Goal: Find specific page/section: Find specific page/section

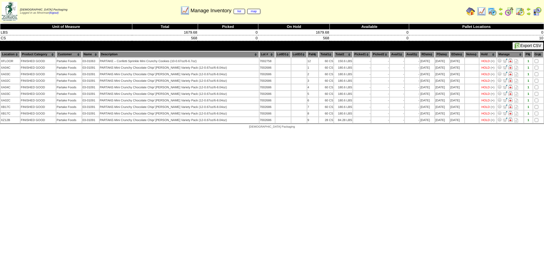
click at [471, 14] on img at bounding box center [470, 11] width 9 height 9
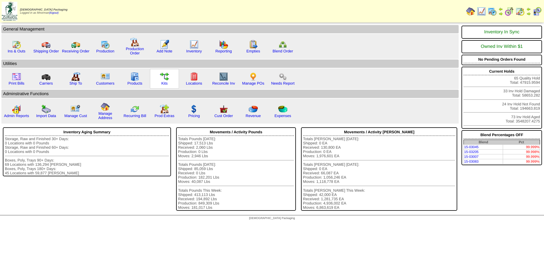
click at [166, 76] on img at bounding box center [164, 76] width 9 height 9
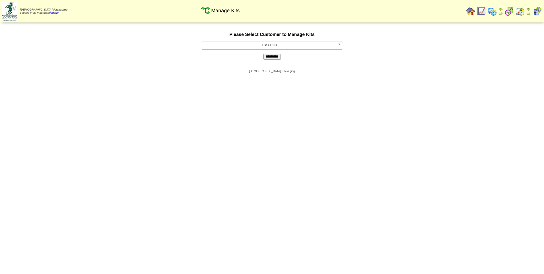
click at [266, 47] on span "List All Kits" at bounding box center [270, 45] width 132 height 7
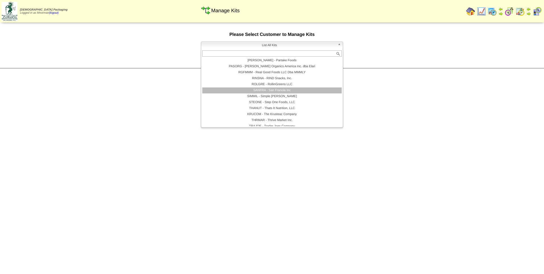
scroll to position [117, 0]
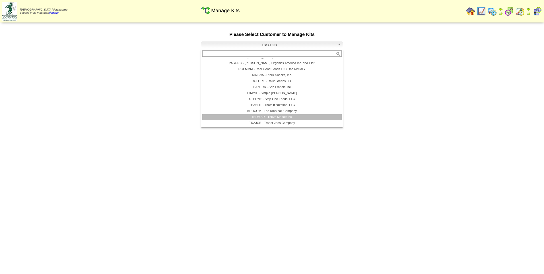
click at [295, 116] on li "THRMAR - Thrive Market Inc." at bounding box center [272, 117] width 140 height 6
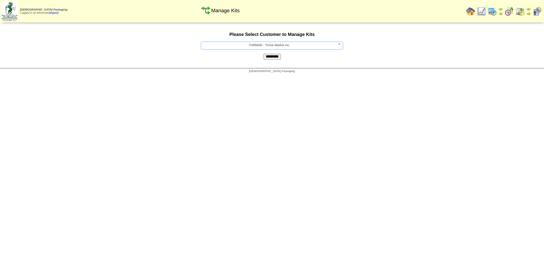
click at [275, 57] on input "*********" at bounding box center [272, 57] width 17 height 6
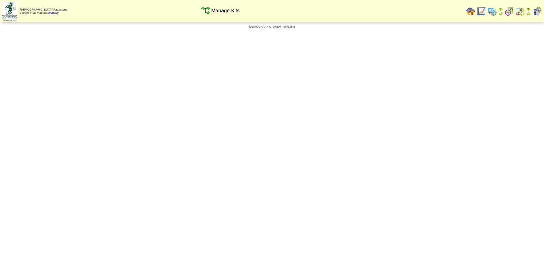
click at [469, 12] on img at bounding box center [470, 11] width 9 height 9
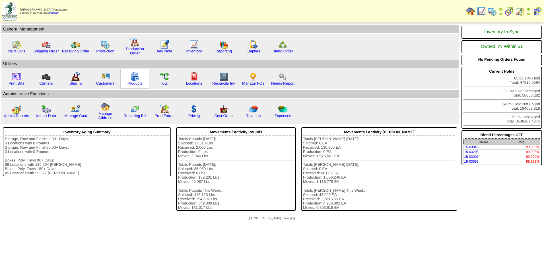
click at [132, 75] on img at bounding box center [134, 76] width 9 height 9
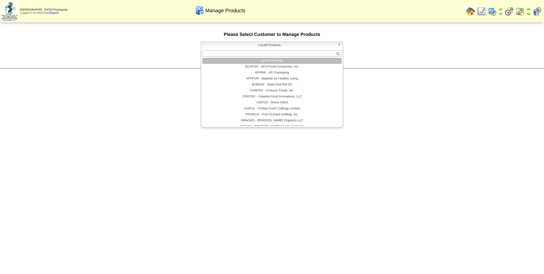
click at [287, 46] on span "List All Products" at bounding box center [270, 45] width 132 height 7
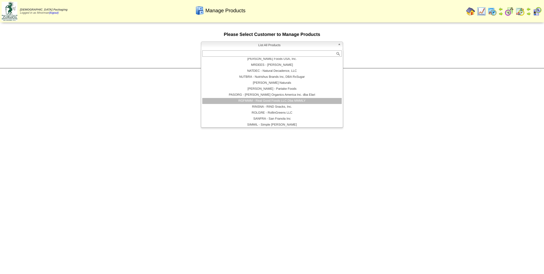
scroll to position [117, 0]
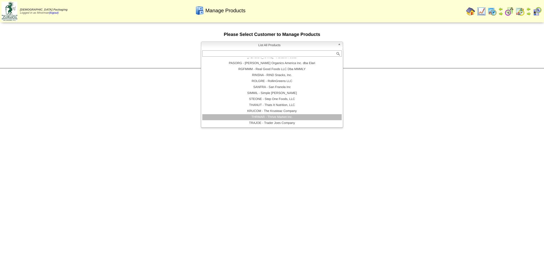
click at [299, 118] on li "THRMAR - Thrive Market Inc." at bounding box center [272, 117] width 140 height 6
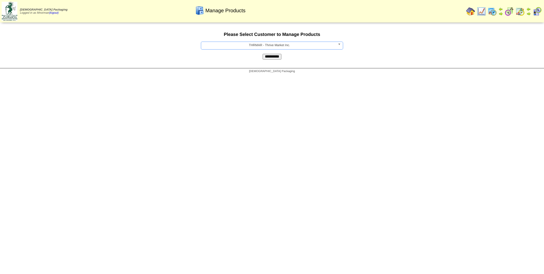
click at [272, 57] on input "**********" at bounding box center [272, 57] width 19 height 6
